Goal: Transaction & Acquisition: Purchase product/service

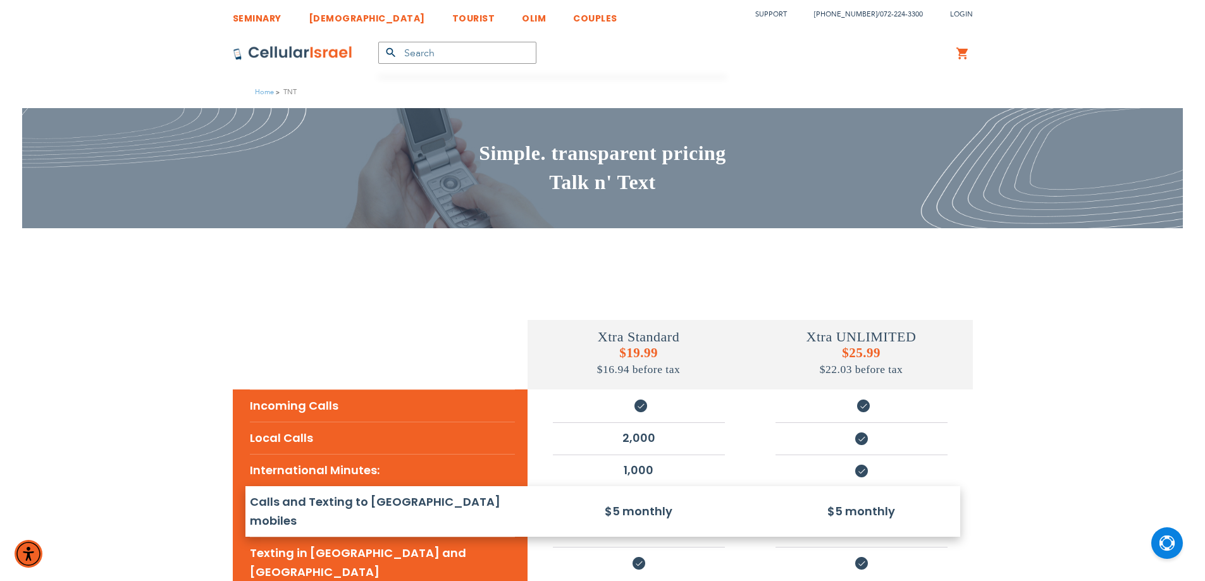
click at [592, 171] on h2 "Talk n' Text" at bounding box center [603, 182] width 740 height 29
click at [576, 149] on h2 "Simple. transparent pricing" at bounding box center [603, 153] width 740 height 29
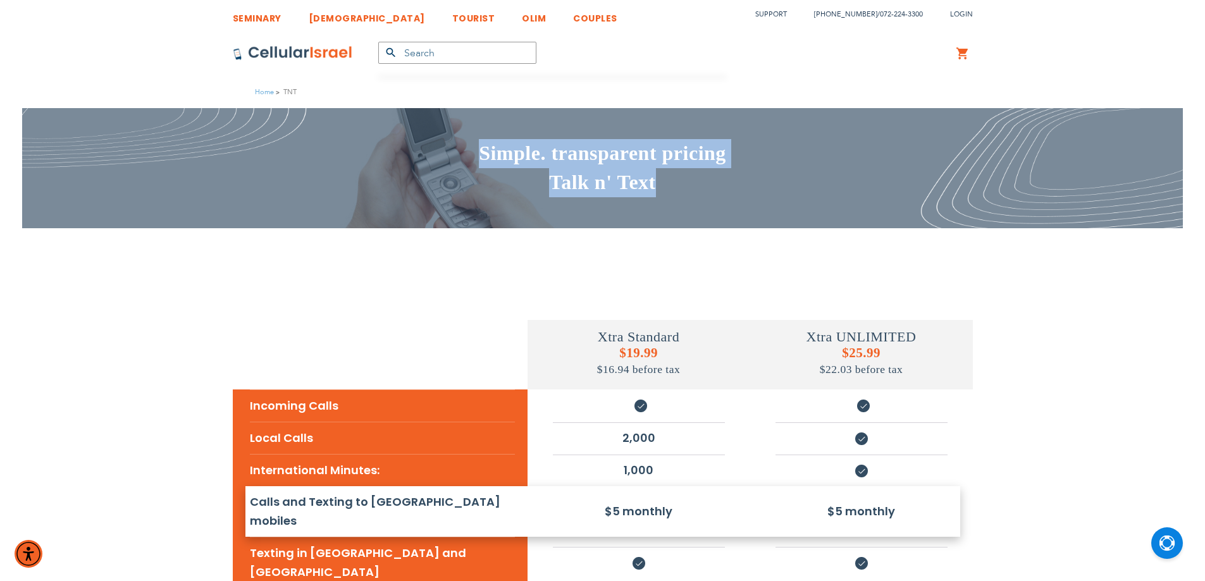
drag, startPoint x: 576, startPoint y: 149, endPoint x: 582, endPoint y: 189, distance: 40.4
click at [582, 189] on div "Simple. transparent pricing Talk n' Text" at bounding box center [603, 168] width 740 height 58
click at [583, 152] on h2 "Simple. transparent pricing" at bounding box center [603, 153] width 740 height 29
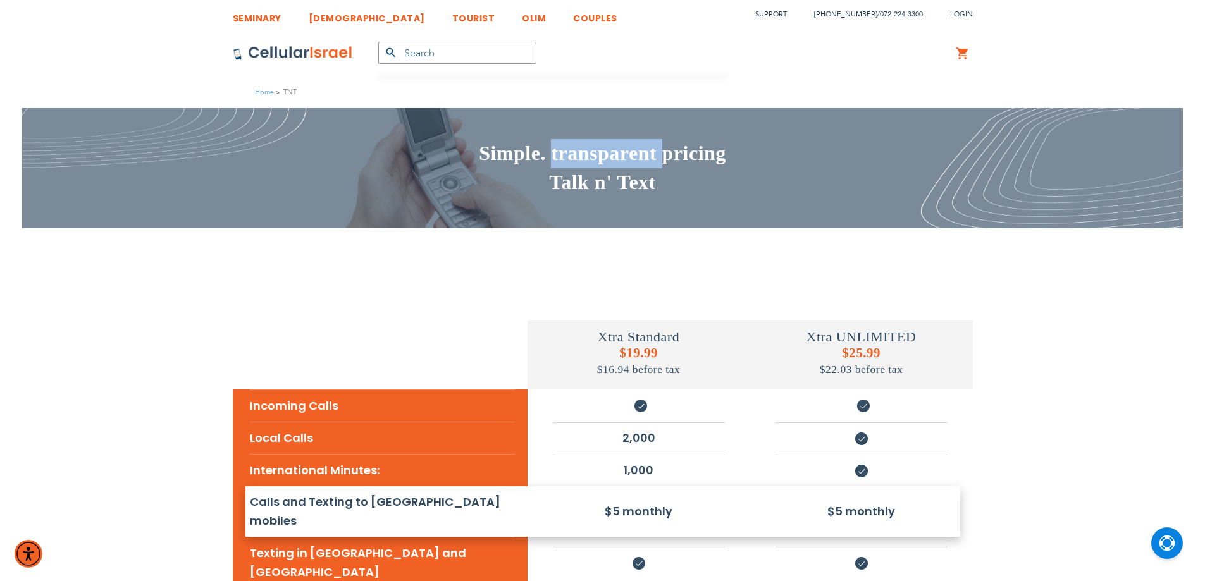
click at [583, 152] on h2 "Simple. transparent pricing" at bounding box center [603, 153] width 740 height 29
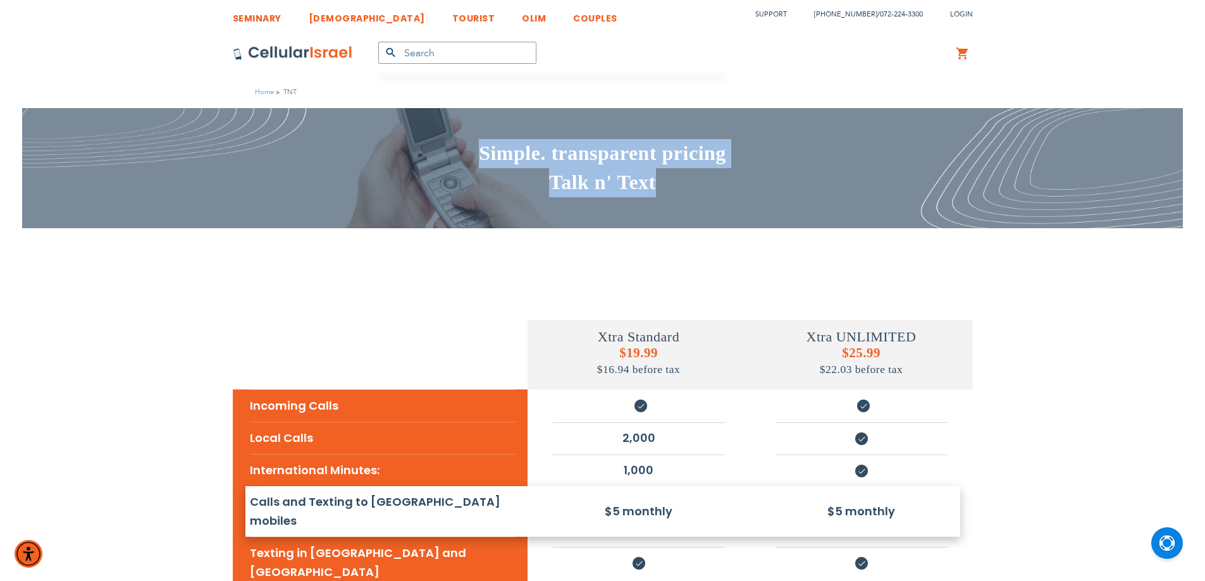
drag, startPoint x: 583, startPoint y: 152, endPoint x: 580, endPoint y: 168, distance: 16.6
click at [580, 168] on div "Simple. transparent pricing Talk n' Text" at bounding box center [603, 168] width 740 height 58
click at [580, 180] on h2 "Talk n' Text" at bounding box center [603, 182] width 740 height 29
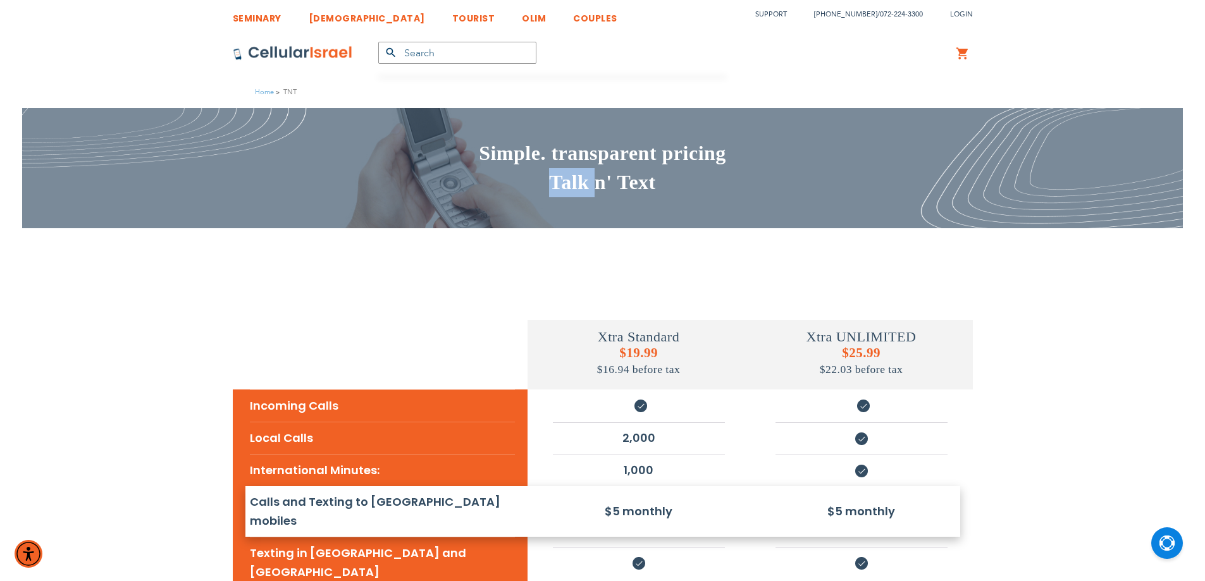
click at [580, 180] on h2 "Talk n' Text" at bounding box center [603, 182] width 740 height 29
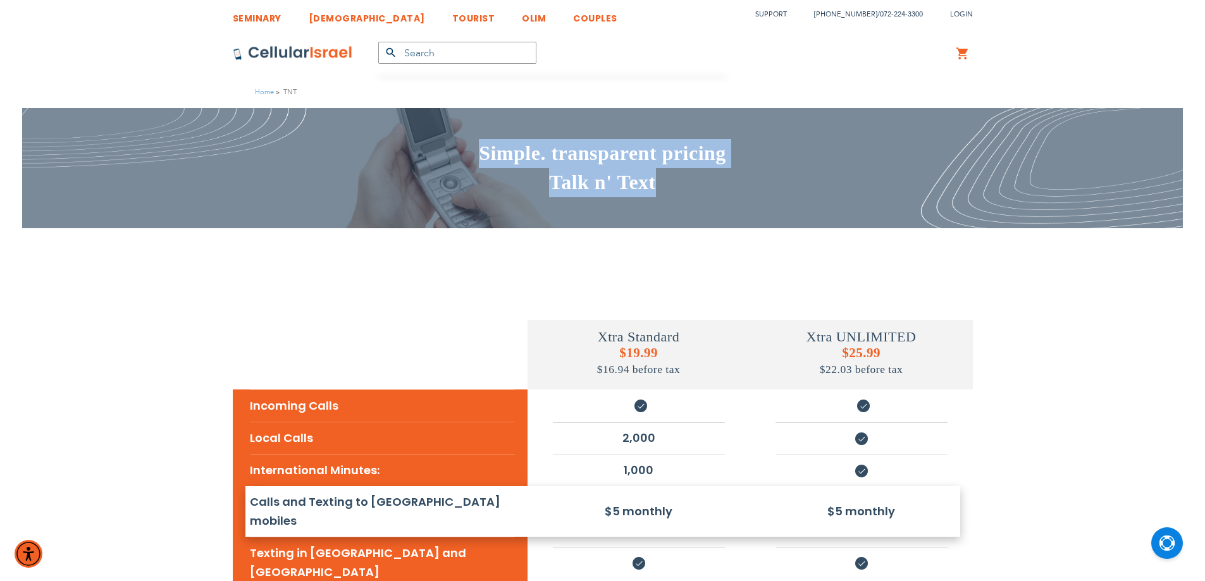
drag, startPoint x: 580, startPoint y: 180, endPoint x: 580, endPoint y: 159, distance: 20.3
click at [580, 159] on div "Simple. transparent pricing Talk n' Text" at bounding box center [603, 168] width 740 height 58
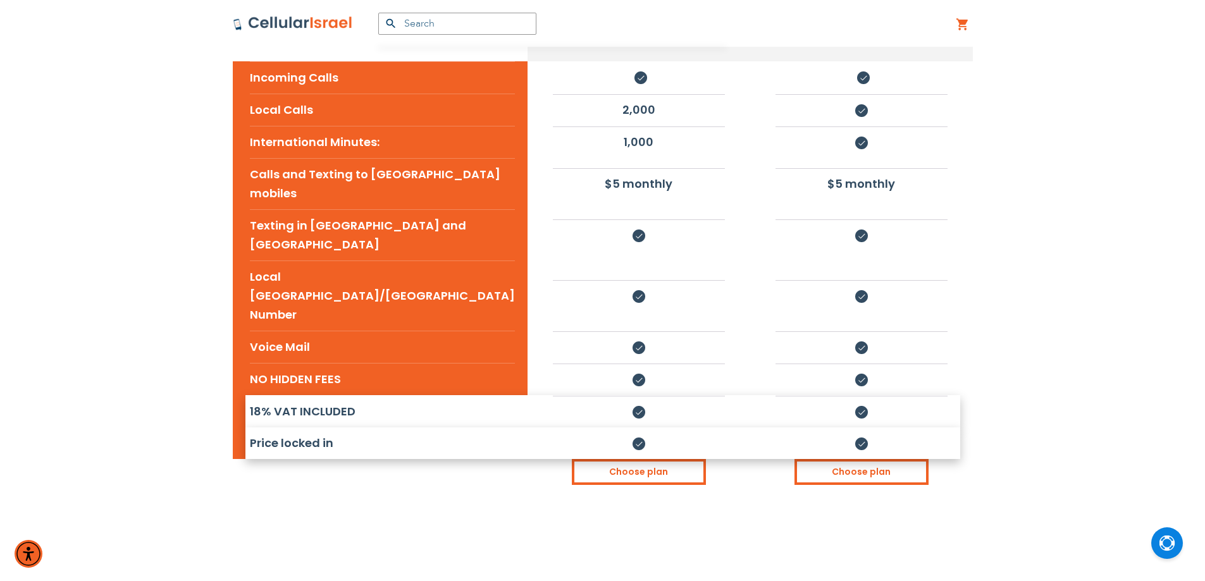
scroll to position [422, 0]
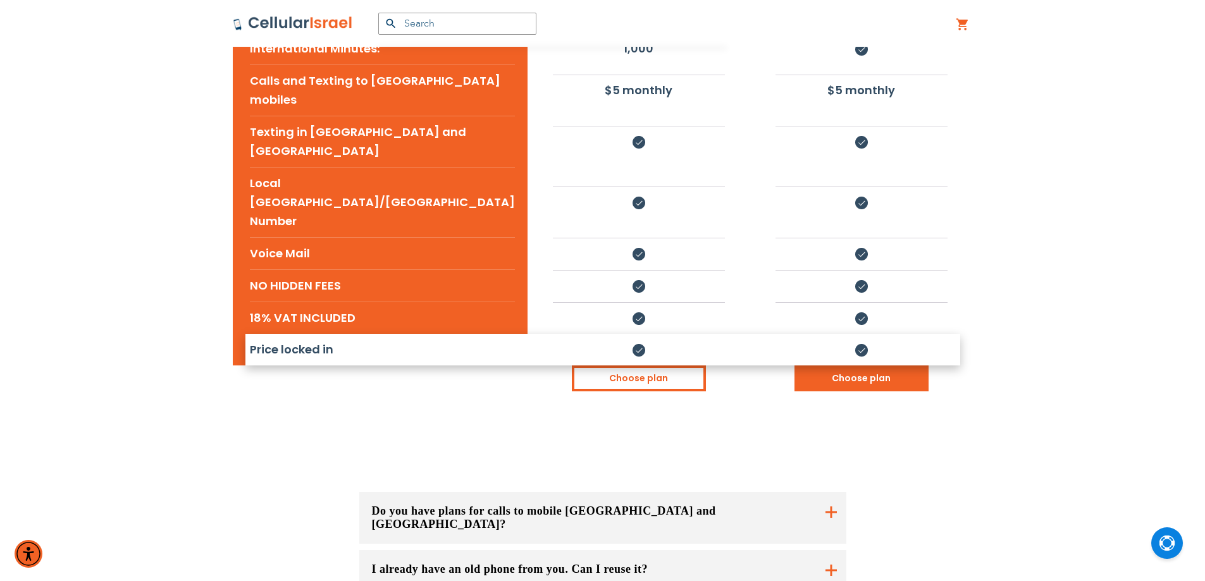
click at [864, 366] on link "Choose plan" at bounding box center [862, 379] width 134 height 26
